Goal: Consume media (video, audio)

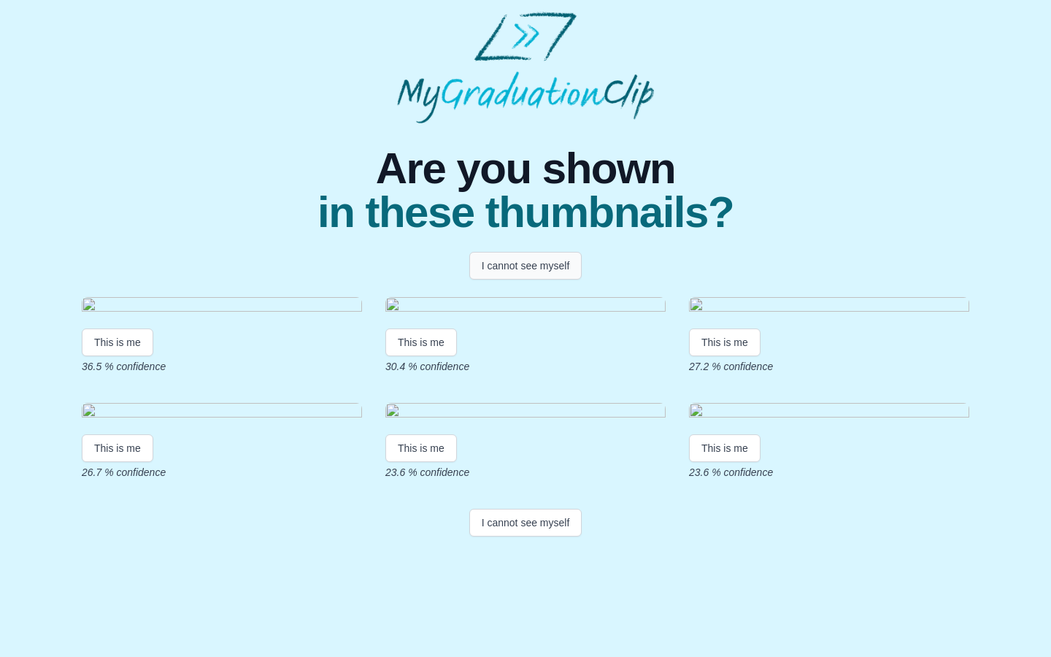
click at [528, 263] on button "I cannot see myself" at bounding box center [525, 266] width 113 height 28
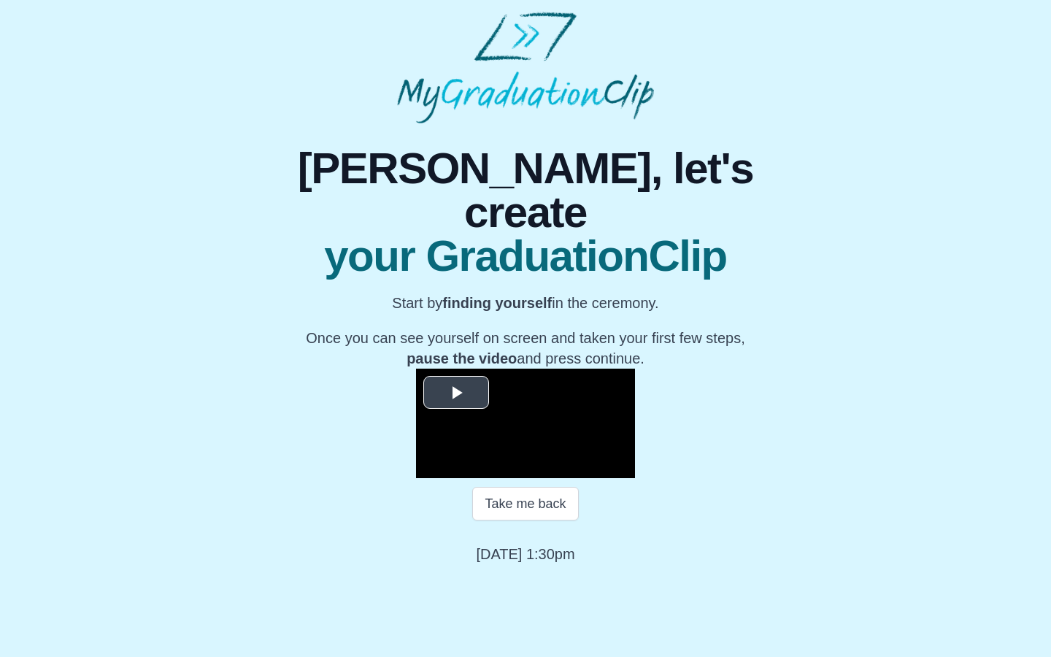
click at [456, 393] on span "Video Player" at bounding box center [456, 393] width 0 height 0
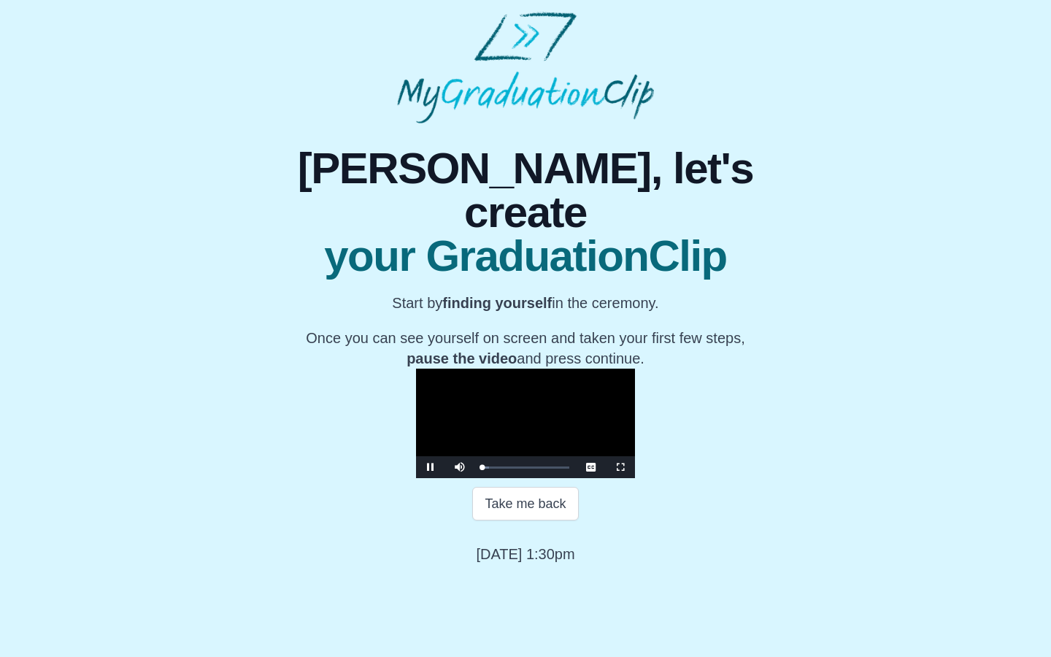
click at [620, 467] on span "Video Player" at bounding box center [620, 467] width 0 height 0
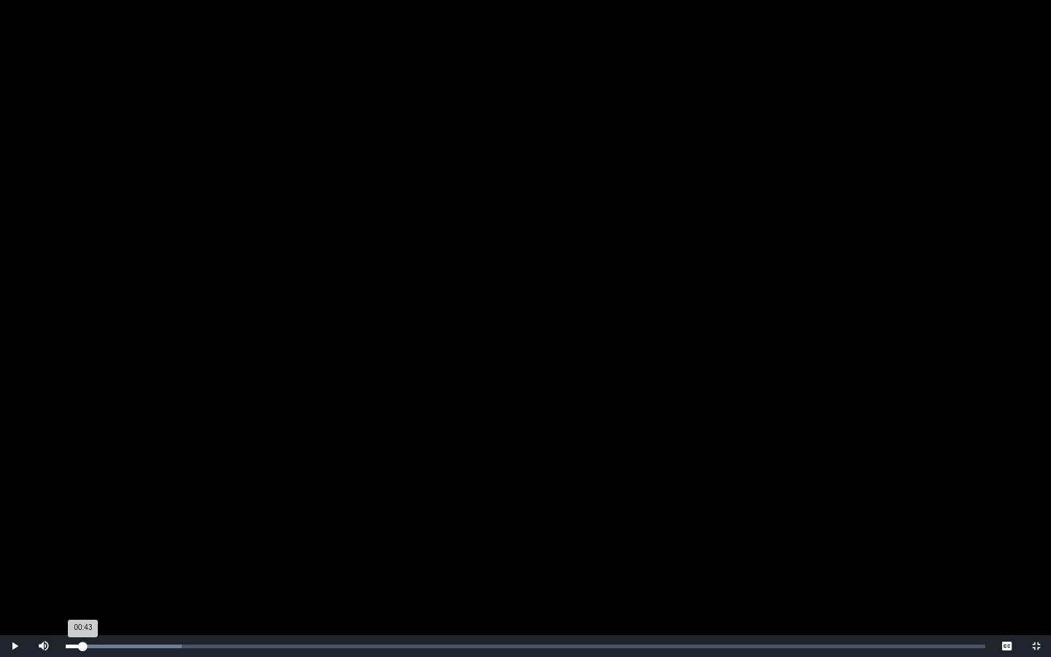
click at [83, 643] on div "Loaded : 0% 00:43 00:43 Progress : 0%" at bounding box center [525, 646] width 934 height 22
click at [107, 644] on div "Loaded : 0% 01:43 01:43 Progress : 0%" at bounding box center [526, 646] width 920 height 4
click at [78, 645] on div "00:30" at bounding box center [78, 646] width 1 height 4
click at [75, 644] on div "00:23 Progress : 0%" at bounding box center [70, 646] width 9 height 4
click at [77, 644] on div "00:38 Progress : 0%" at bounding box center [73, 646] width 15 height 4
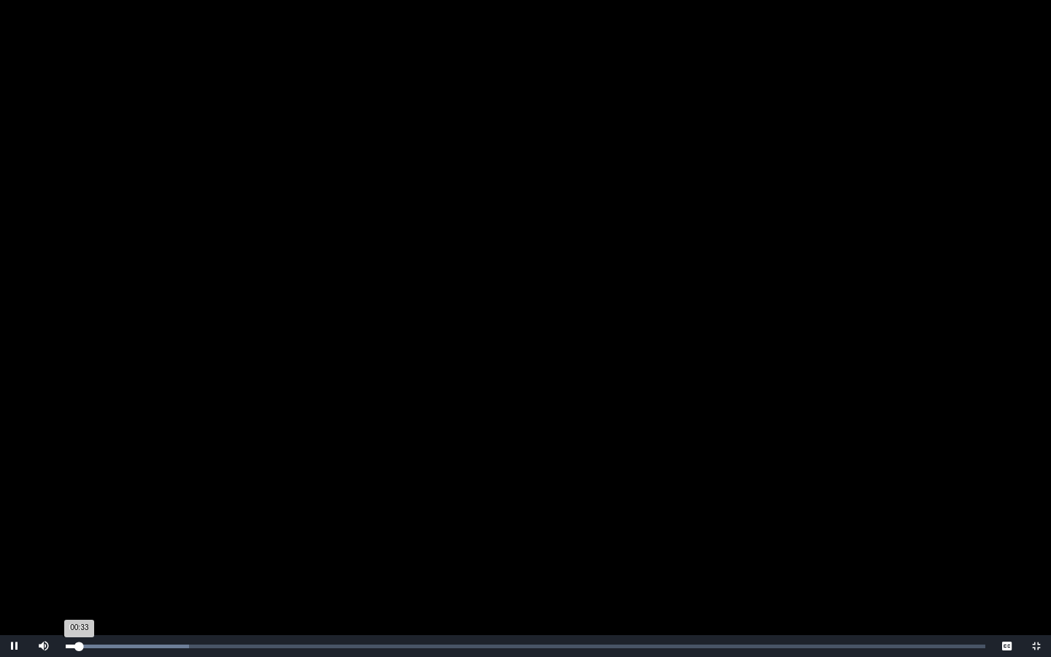
click at [77, 644] on div "00:33 Progress : 0%" at bounding box center [73, 646] width 14 height 4
click at [116, 645] on div "02:03" at bounding box center [115, 646] width 1 height 4
click at [123, 642] on div "Loaded : 0% 02:21 02:05 Progress : 0%" at bounding box center [525, 646] width 934 height 22
click at [280, 641] on div "Loaded : 0% 04:58 02:26 Progress : 0%" at bounding box center [525, 646] width 934 height 22
click at [387, 642] on div "Loaded : 0% 13:16 08:52 Progress : 0%" at bounding box center [525, 646] width 934 height 22
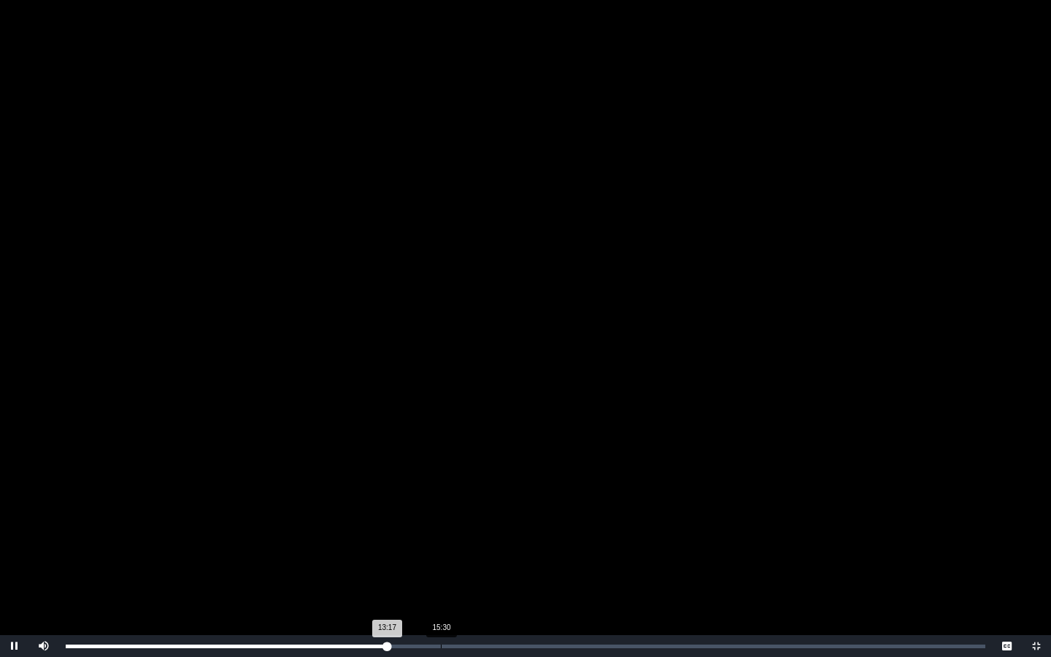
click at [442, 639] on div "Loaded : 0% 15:30 13:17 Progress : 0%" at bounding box center [525, 646] width 934 height 22
click at [477, 639] on div "Loaded : 0% 16:58 16:58 Progress : 0%" at bounding box center [525, 646] width 934 height 22
click at [503, 640] on div "Loaded : 0% 18:00 16:59 Progress : 0%" at bounding box center [525, 646] width 934 height 22
click at [533, 639] on div "Loaded : 0% 19:00 18:04 Progress : 0%" at bounding box center [525, 646] width 934 height 22
click at [571, 642] on div "Loaded : 0% 20:52 19:19 Progress : 0%" at bounding box center [525, 646] width 934 height 22
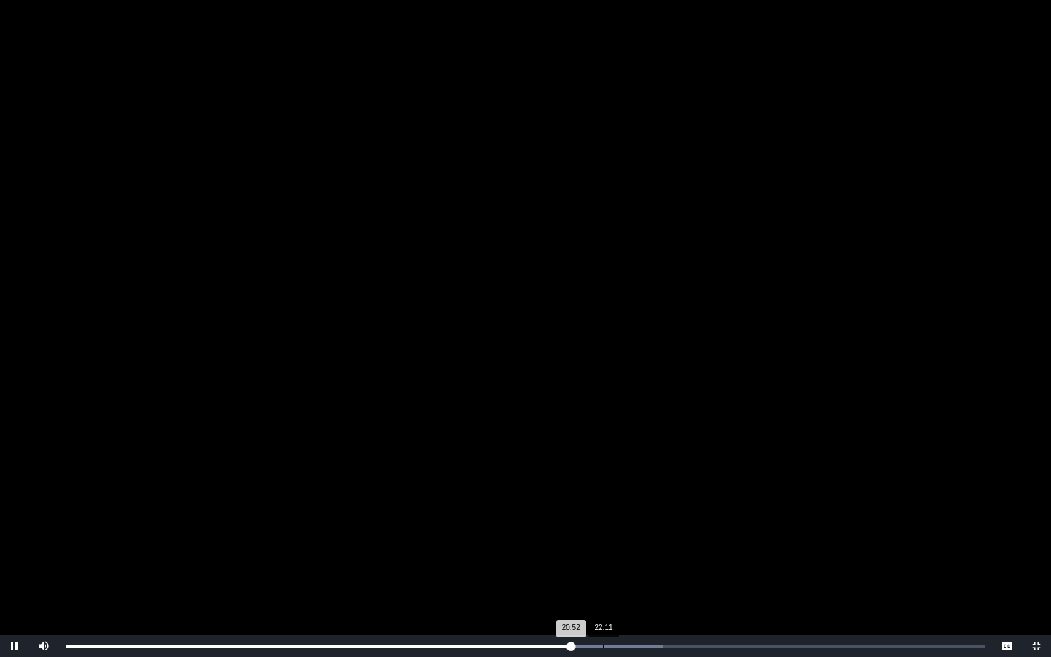
click at [603, 646] on div "22:11" at bounding box center [603, 646] width 1 height 4
click at [616, 644] on div "22:44" at bounding box center [616, 646] width 1 height 4
click at [647, 644] on div "Loaded : 0% 24:00 24:00 Progress : 0%" at bounding box center [526, 646] width 920 height 4
click at [691, 647] on div "Loaded : 0% 25:50 24:10 Progress : 0%" at bounding box center [526, 646] width 920 height 4
click at [726, 645] on div "Loaded : 0% 27:15 25:52 Progress : 0%" at bounding box center [526, 646] width 920 height 4
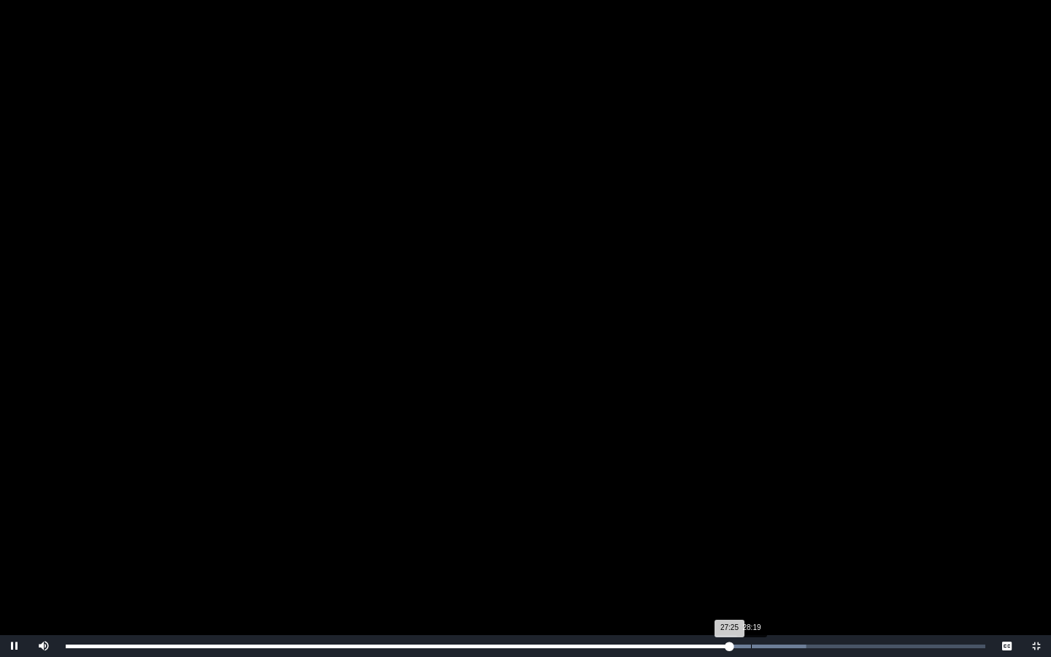
click at [751, 641] on div "Loaded : 0% 28:19 27:25 Progress : 0%" at bounding box center [525, 646] width 934 height 22
click at [790, 639] on div "Loaded : 0% 29:26 28:21 Progress : 0%" at bounding box center [525, 646] width 934 height 22
click at [809, 637] on div "Loaded : 0% 30:42 29:58 Progress : 0%" at bounding box center [525, 646] width 934 height 22
click at [835, 638] on div "Loaded : 0% 31:47 31:47 Progress : 0%" at bounding box center [525, 646] width 934 height 22
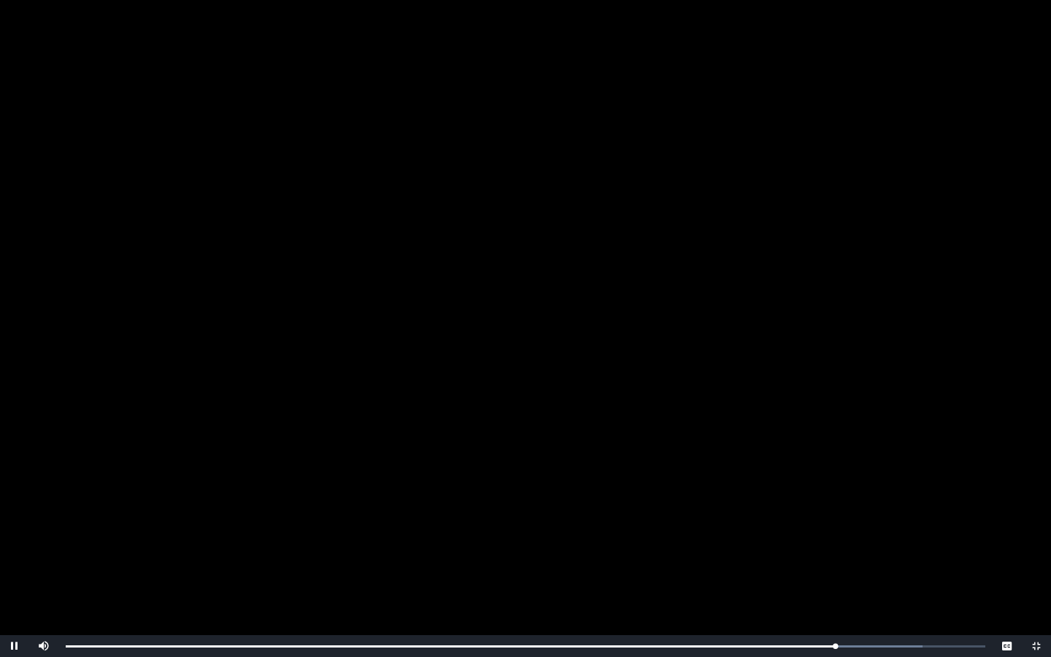
click at [1036, 646] on span "Video Player" at bounding box center [1036, 646] width 0 height 0
